Goal: Subscribe to service/newsletter

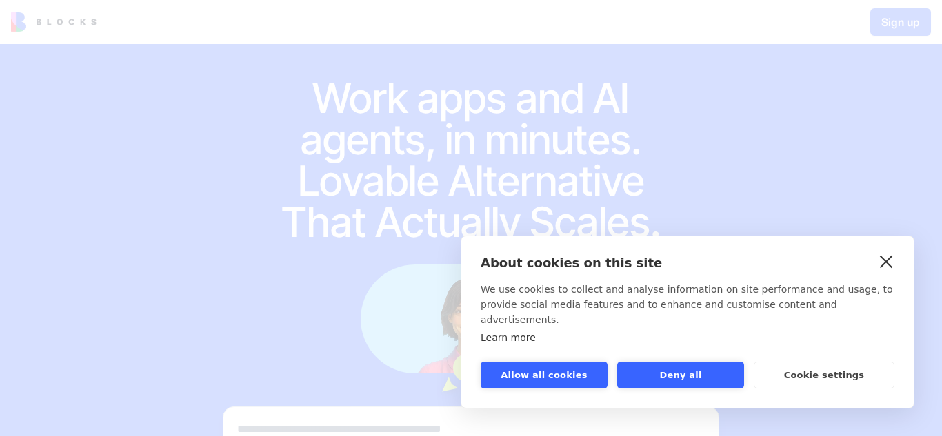
click at [893, 272] on link "close" at bounding box center [886, 261] width 21 height 22
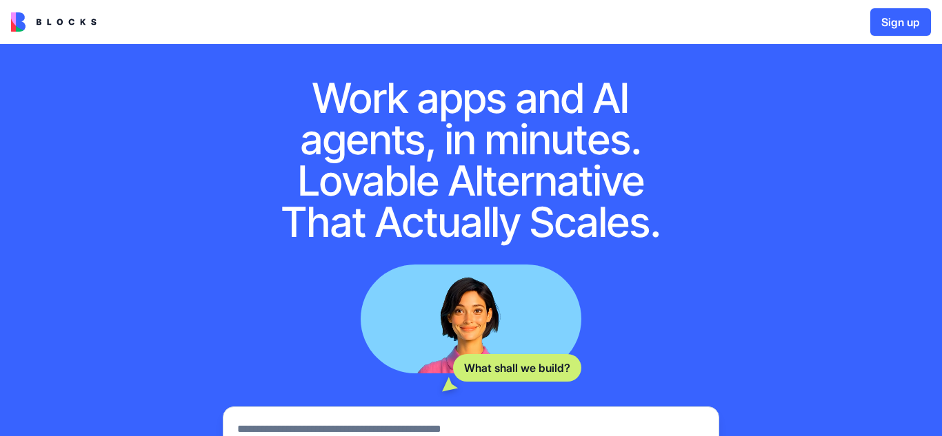
click at [883, 24] on button "Sign up" at bounding box center [900, 22] width 61 height 28
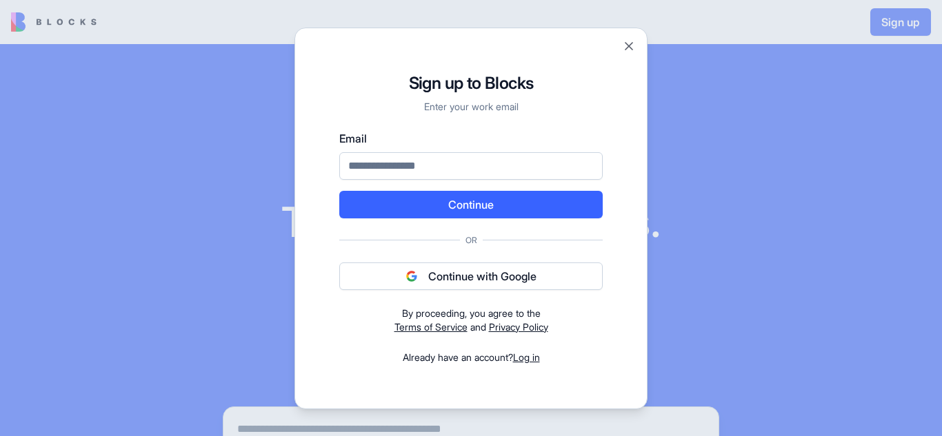
click at [434, 168] on input "Email" at bounding box center [470, 166] width 263 height 28
type input "**********"
click at [427, 210] on button "Continue" at bounding box center [470, 205] width 263 height 28
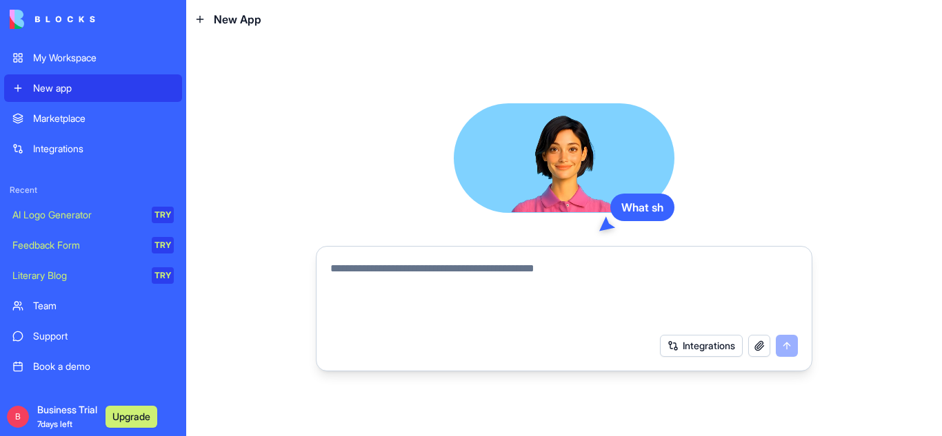
click at [427, 210] on div "What sh Integrations" at bounding box center [564, 236] width 496 height 267
